Goal: Task Accomplishment & Management: Complete application form

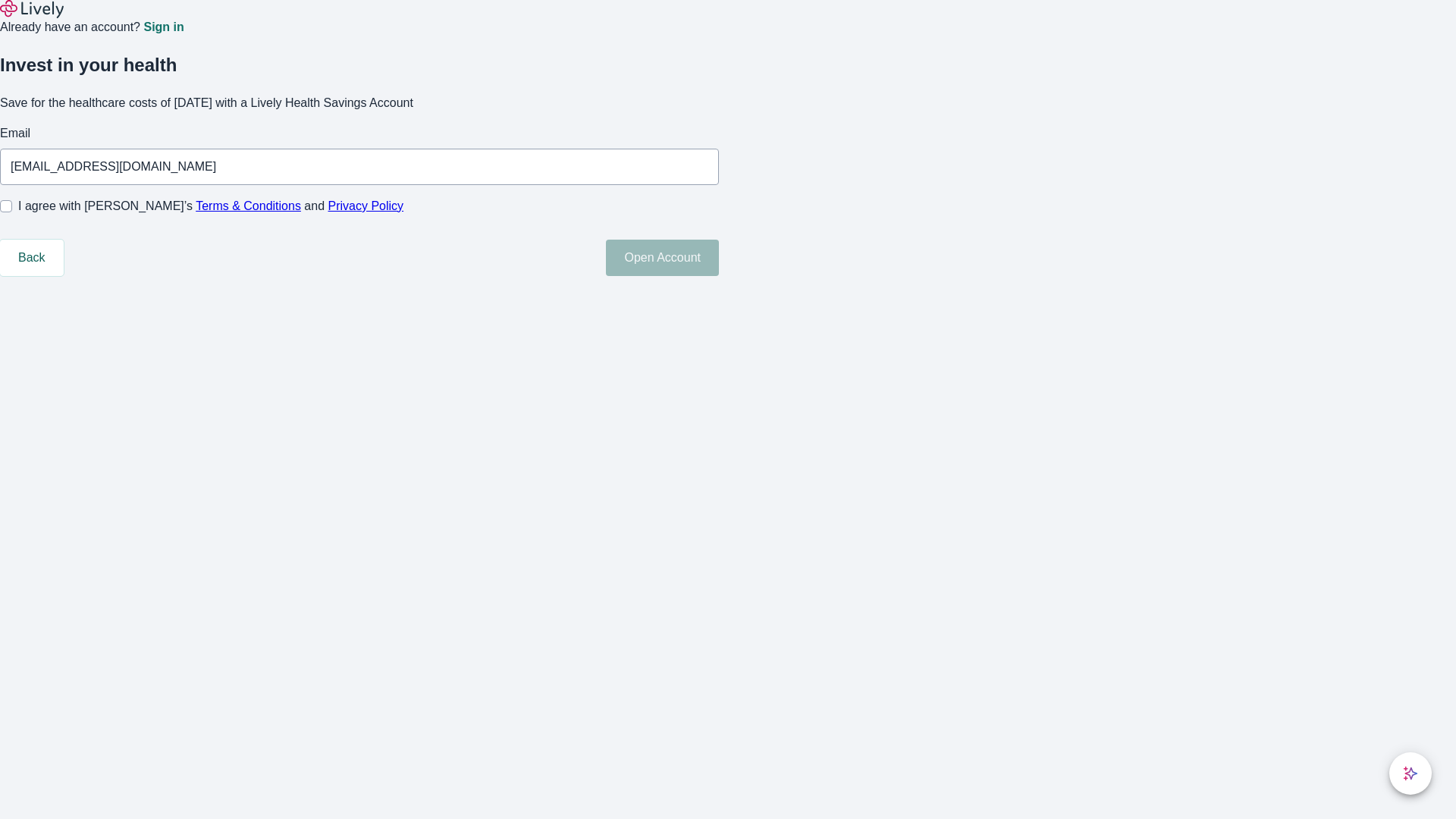
click at [12, 212] on input "I agree with Lively’s Terms & Conditions and Privacy Policy" at bounding box center [6, 205] width 12 height 12
checkbox input "true"
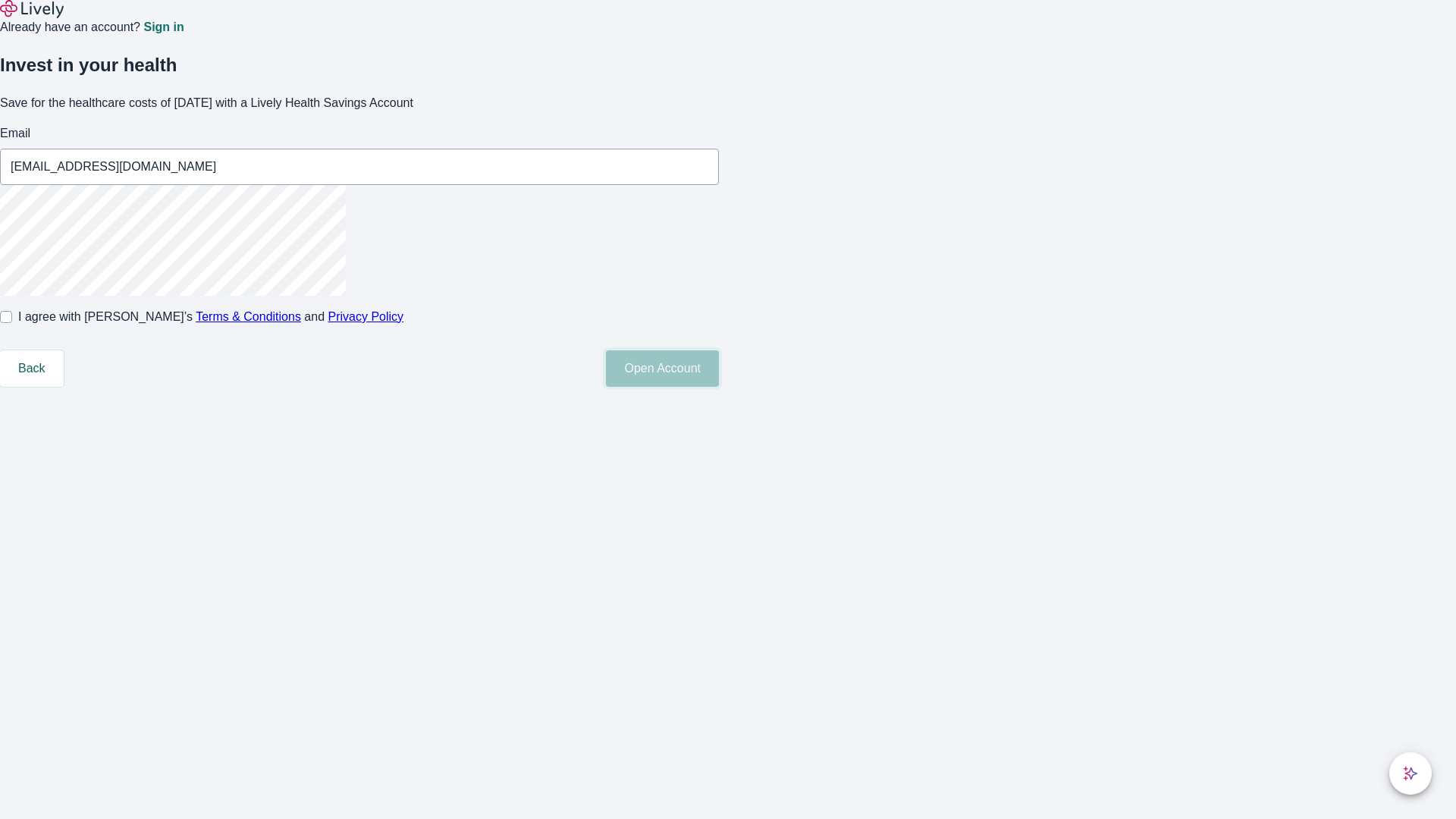
click at [719, 387] on button "Open Account" at bounding box center [662, 369] width 113 height 37
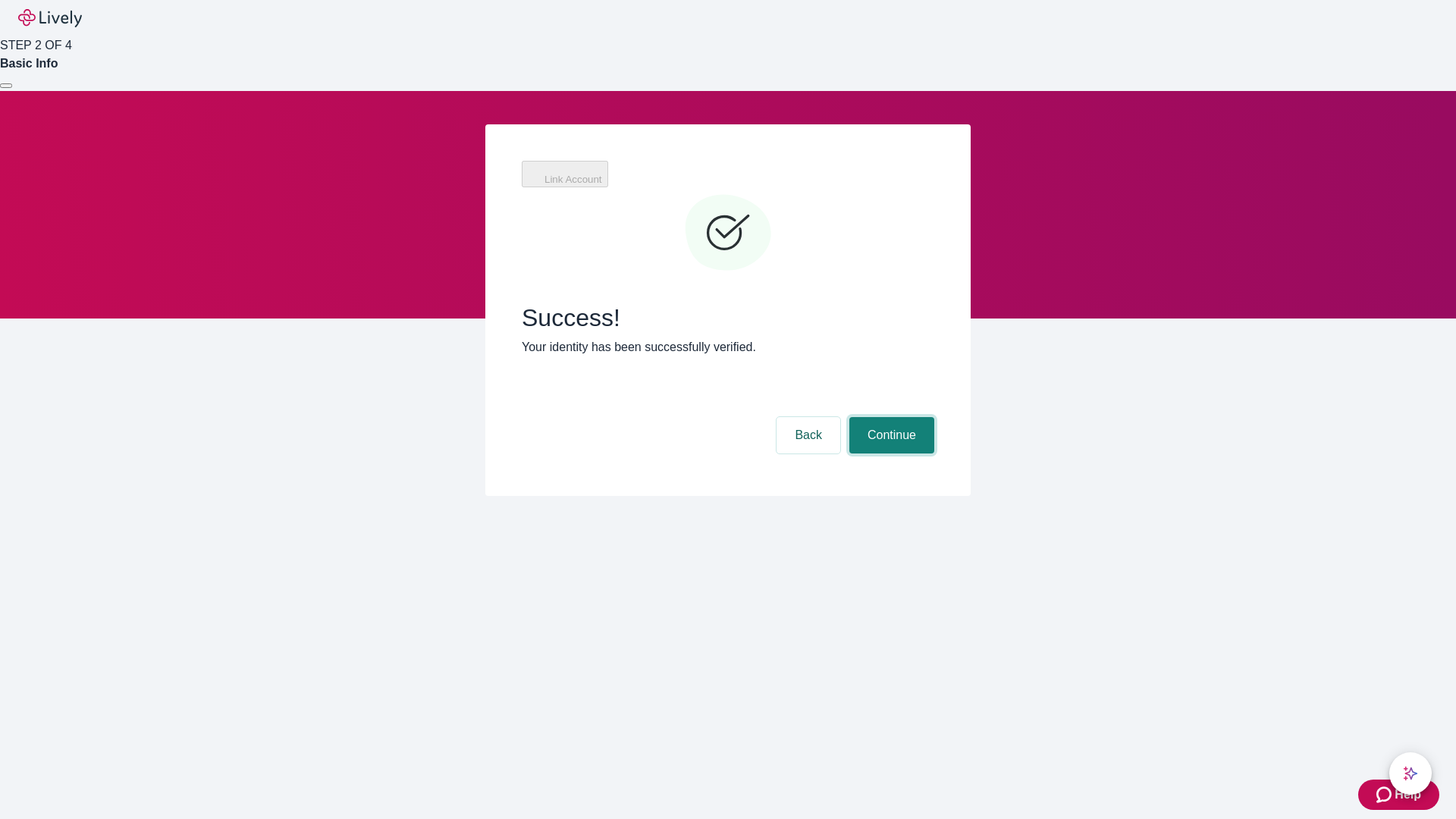
click at [889, 417] on button "Continue" at bounding box center [892, 435] width 85 height 37
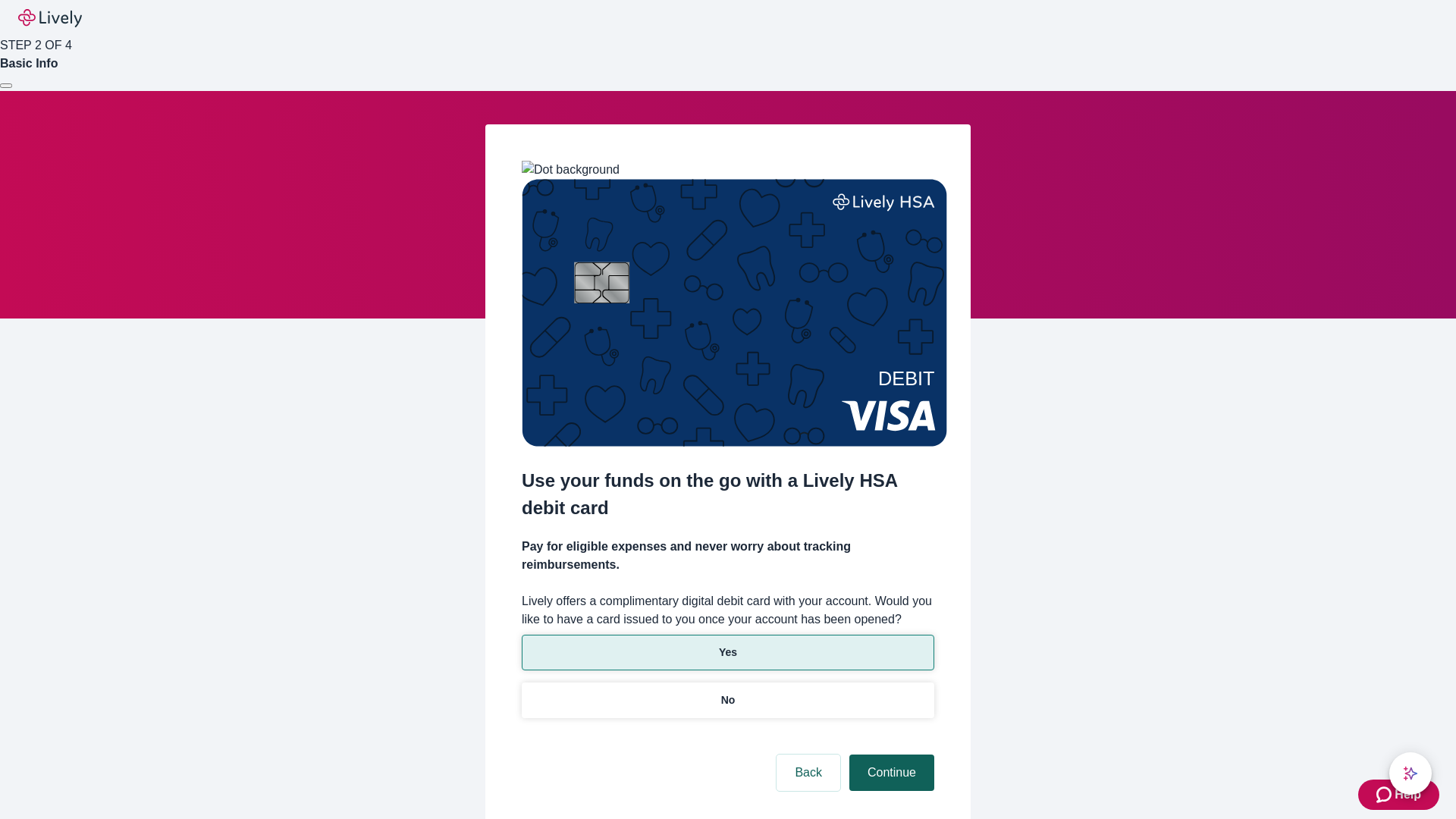
click at [727, 692] on p "No" at bounding box center [728, 700] width 14 height 16
click at [889, 754] on button "Continue" at bounding box center [892, 772] width 85 height 37
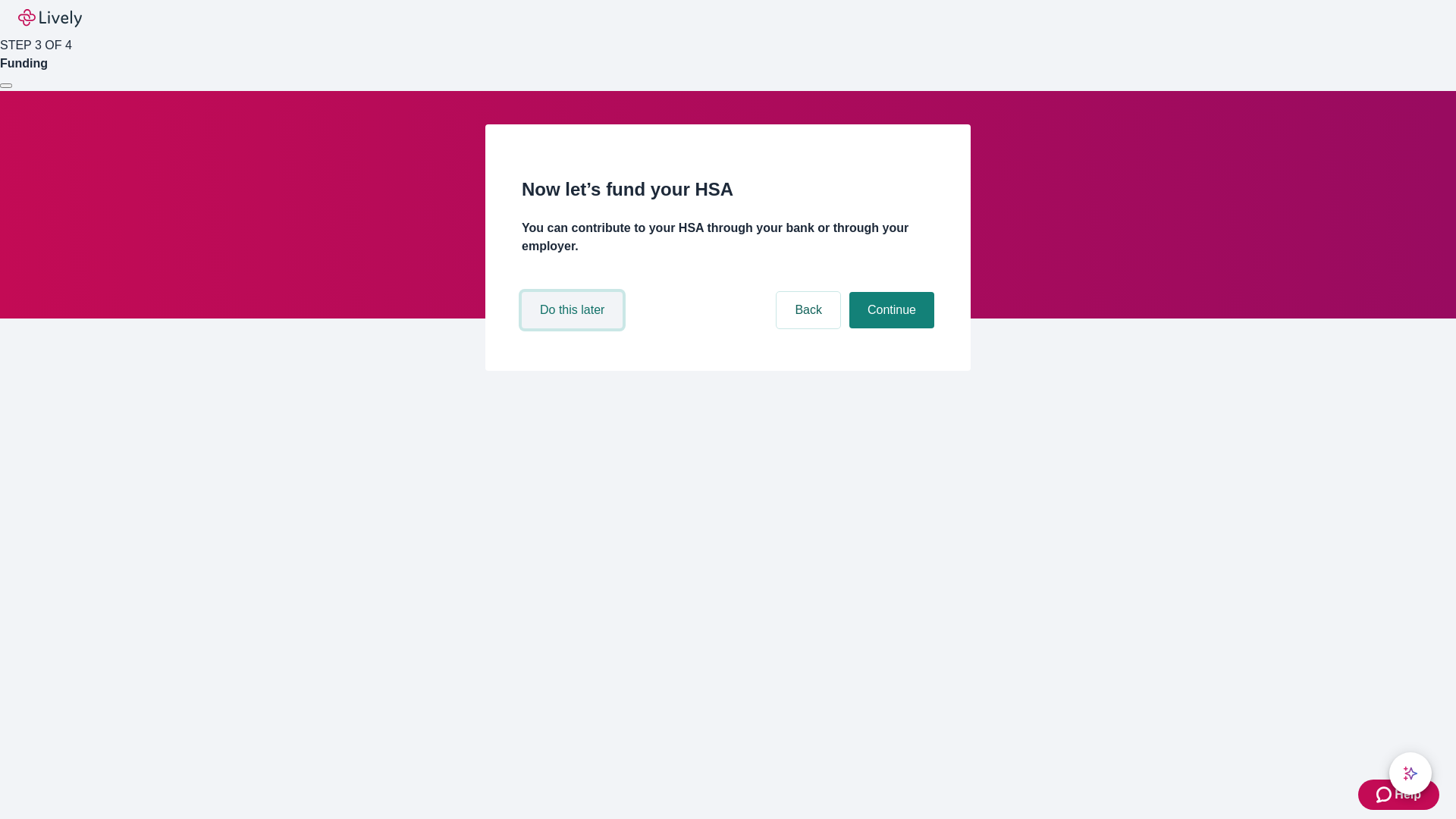
click at [574, 328] on button "Do this later" at bounding box center [572, 310] width 101 height 37
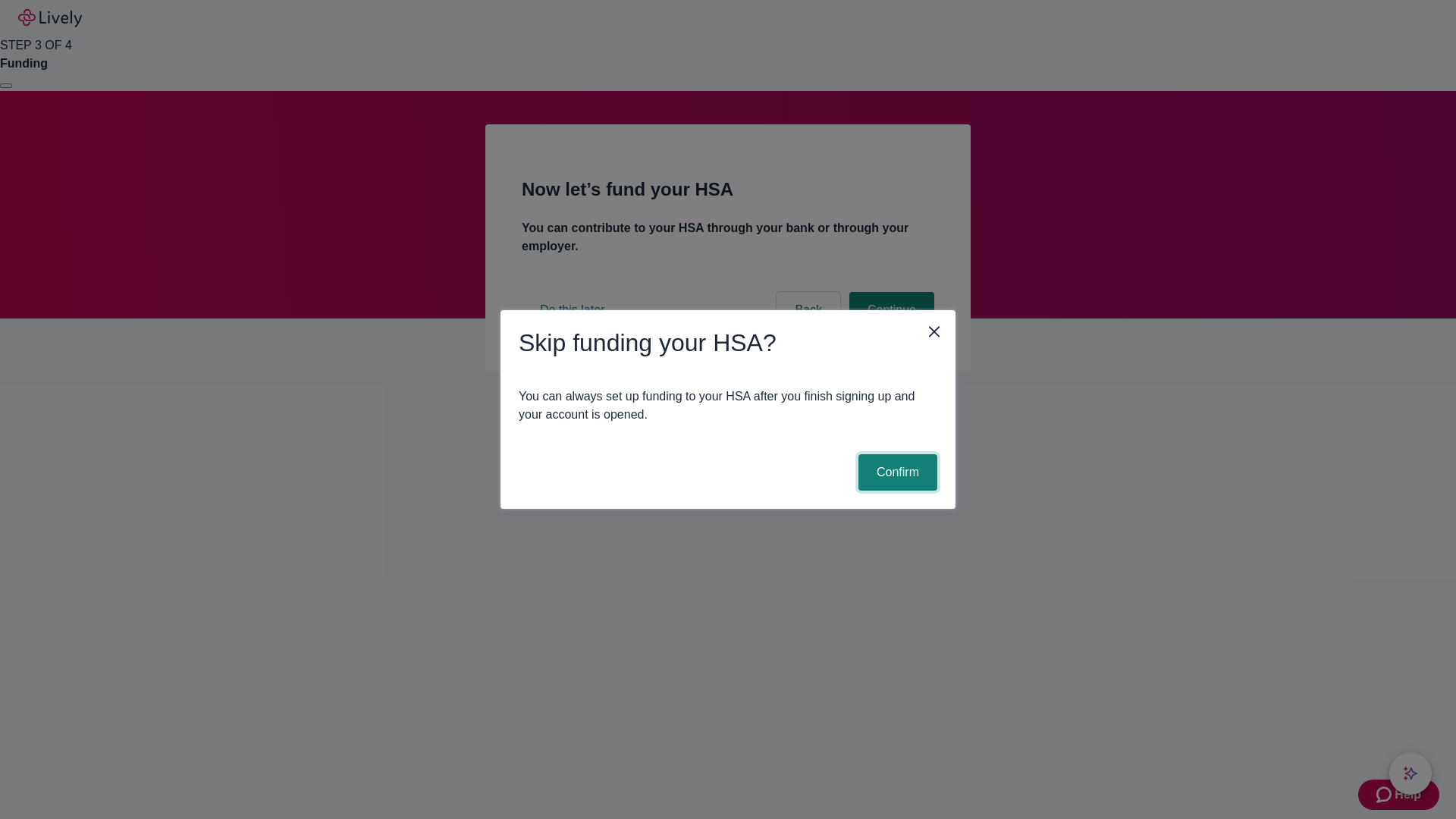
click at [896, 473] on button "Confirm" at bounding box center [898, 472] width 79 height 37
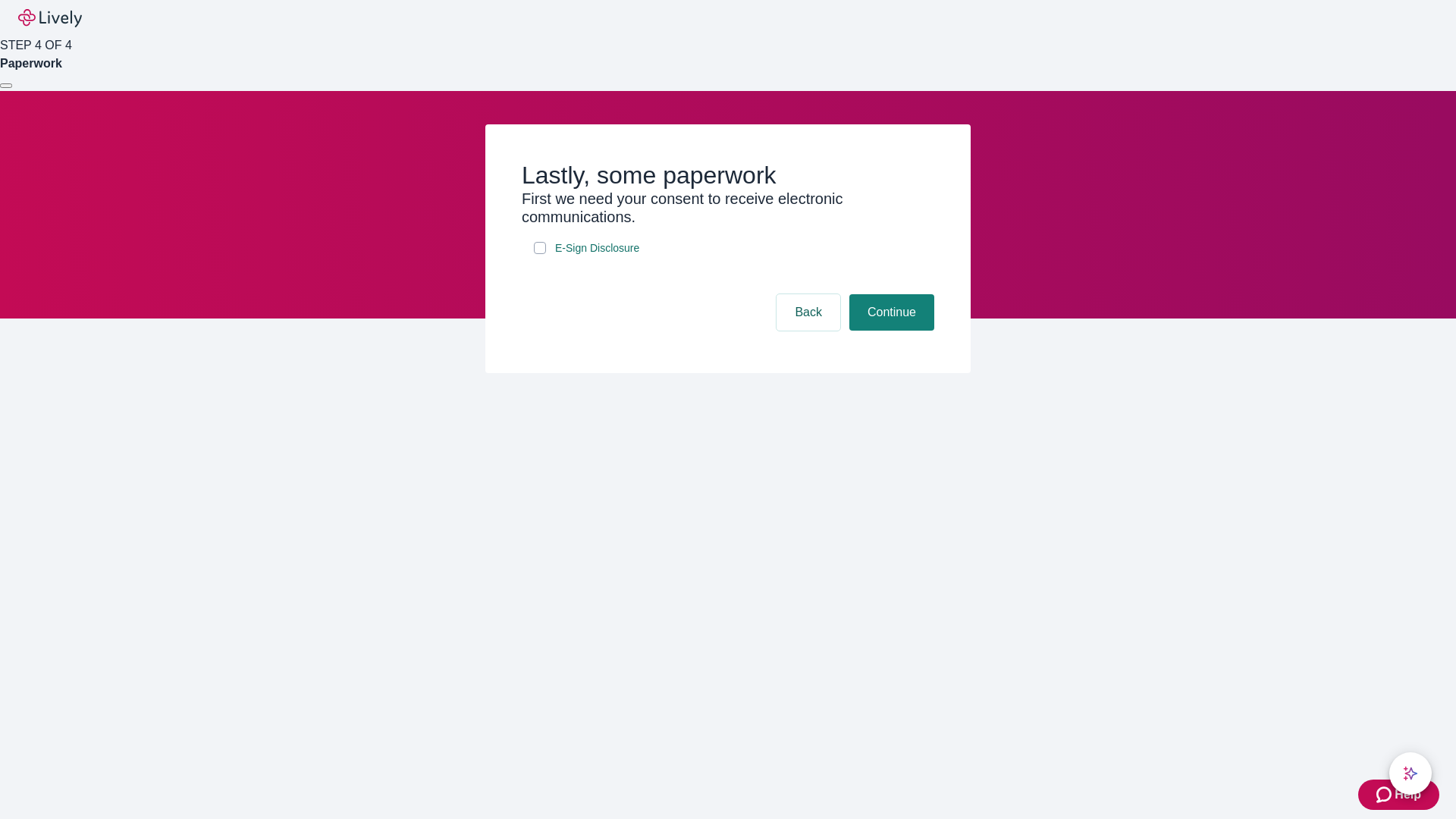
click at [540, 254] on input "E-Sign Disclosure" at bounding box center [539, 248] width 12 height 12
checkbox input "true"
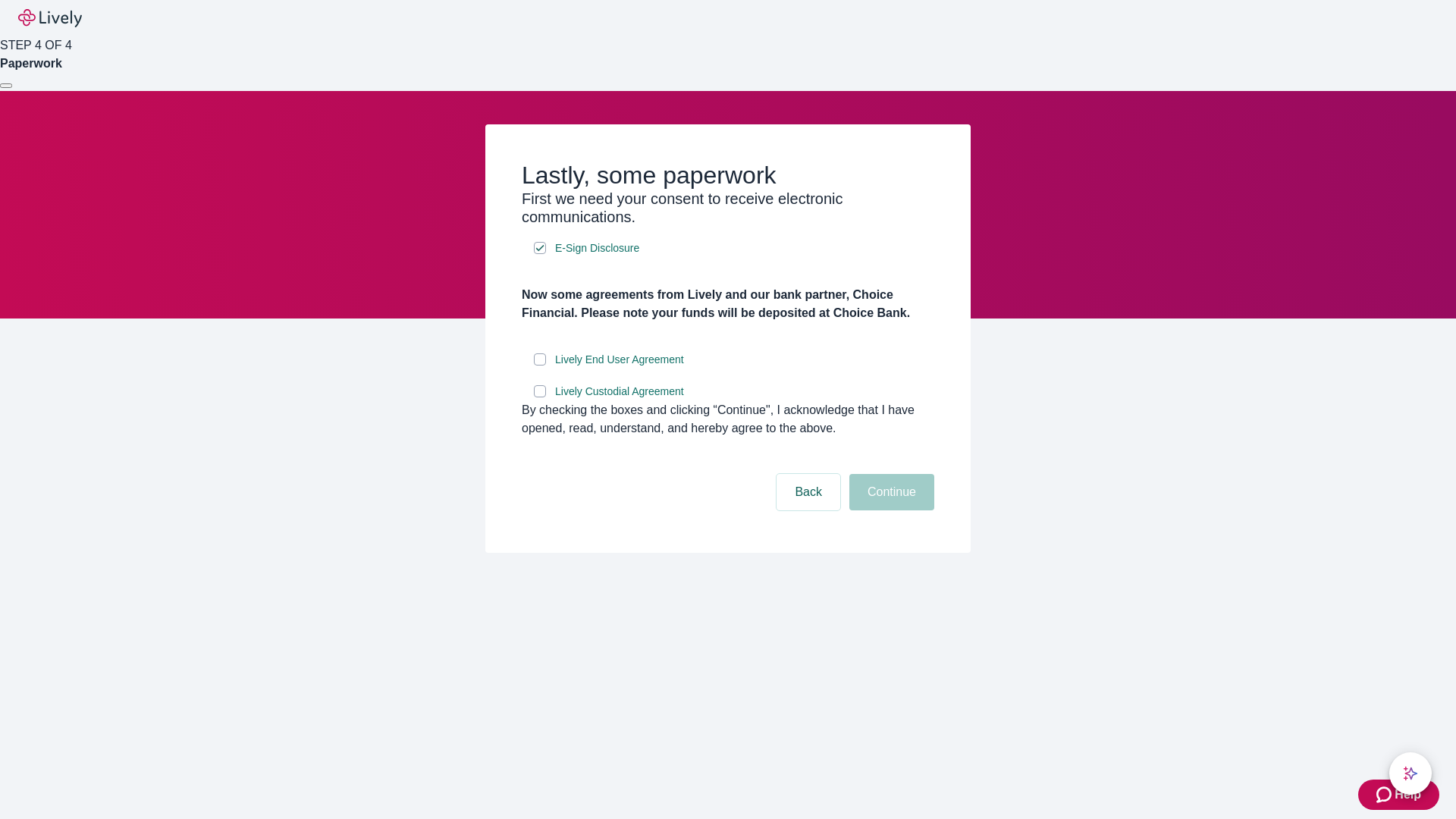
click at [540, 366] on input "Lively End User Agreement" at bounding box center [539, 359] width 12 height 12
checkbox input "true"
click at [540, 398] on input "Lively Custodial Agreement" at bounding box center [539, 391] width 12 height 12
checkbox input "true"
click at [889, 510] on button "Continue" at bounding box center [892, 492] width 85 height 37
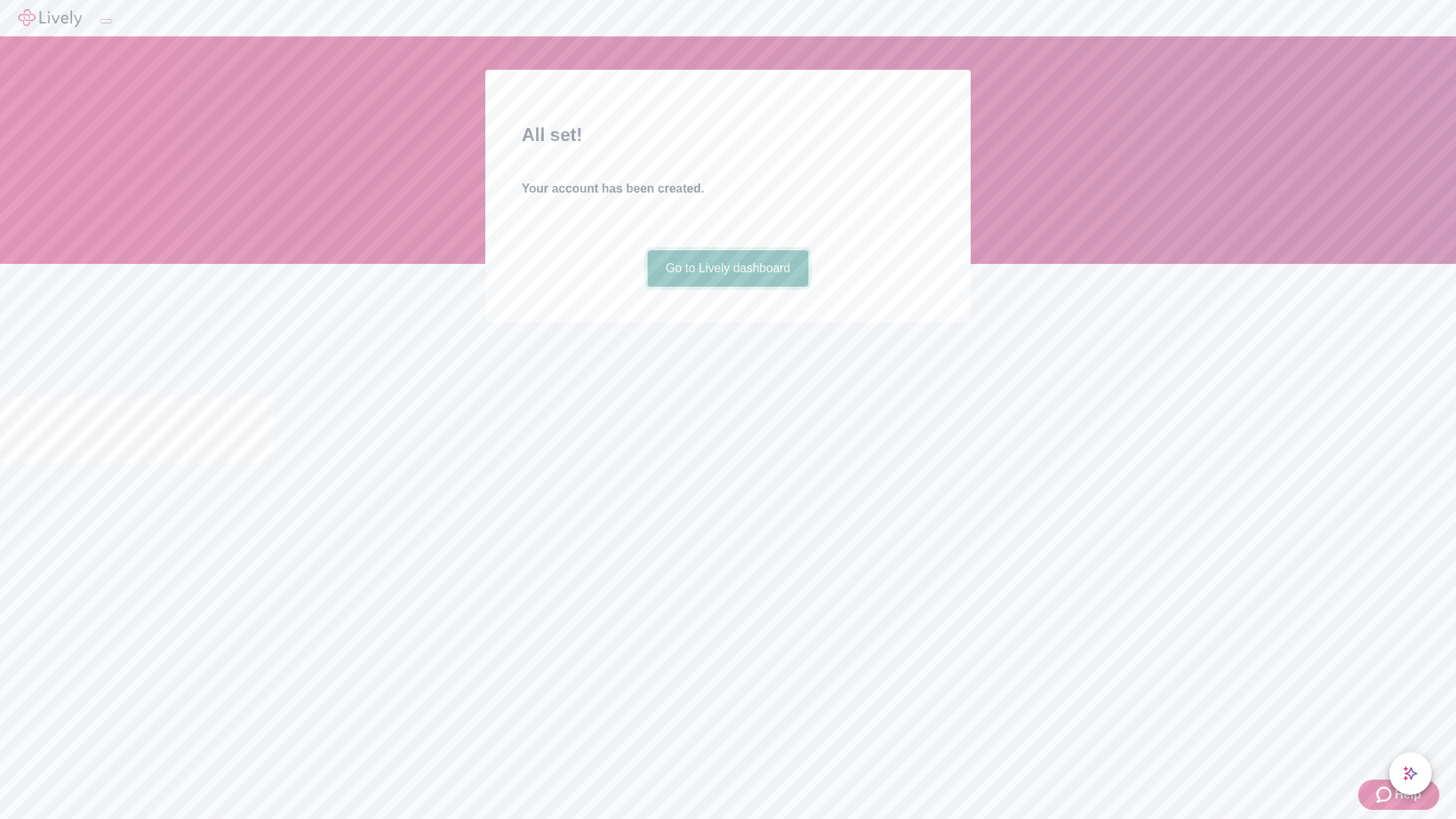
click at [727, 287] on link "Go to Lively dashboard" at bounding box center [728, 268] width 161 height 37
